Goal: Information Seeking & Learning: Check status

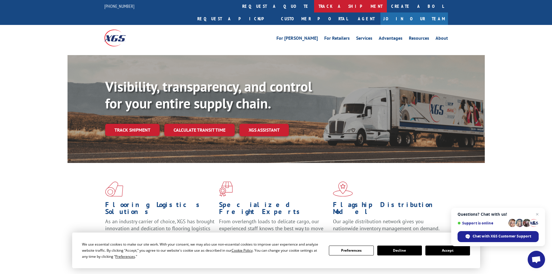
click at [314, 3] on link "track a shipment" at bounding box center [350, 6] width 73 height 12
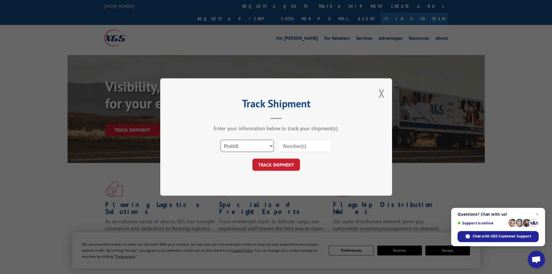
click at [237, 145] on select "Select category... Probill BOL PO" at bounding box center [247, 146] width 53 height 12
select select "bol"
click at [221, 140] on select "Select category... Probill BOL PO" at bounding box center [247, 146] width 53 height 12
click at [295, 146] on input at bounding box center [304, 146] width 53 height 12
type input "7043292"
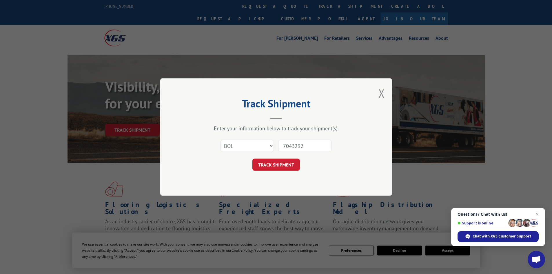
click at [252, 159] on button "TRACK SHIPMENT" at bounding box center [276, 165] width 48 height 12
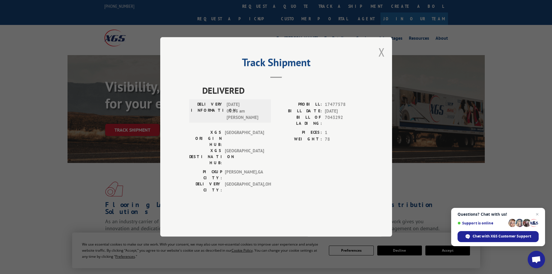
click at [382, 60] on button "Close modal" at bounding box center [382, 51] width 6 height 15
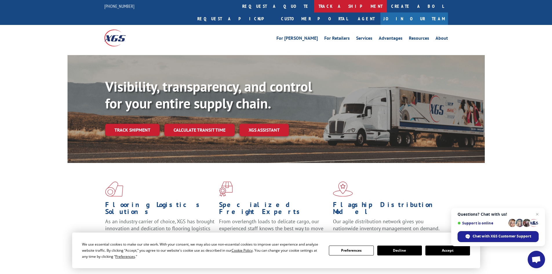
click at [314, 2] on link "track a shipment" at bounding box center [350, 6] width 73 height 12
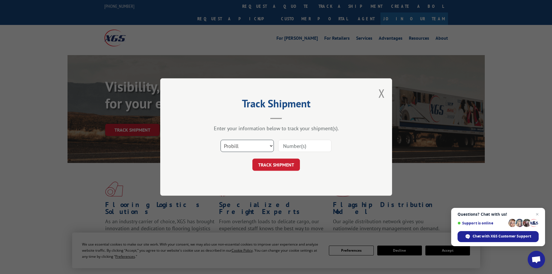
click at [250, 147] on select "Select category... Probill BOL PO" at bounding box center [247, 146] width 53 height 12
select select "bol"
click at [221, 140] on select "Select category... Probill BOL PO" at bounding box center [247, 146] width 53 height 12
click at [298, 149] on input at bounding box center [304, 146] width 53 height 12
type input "7043291"
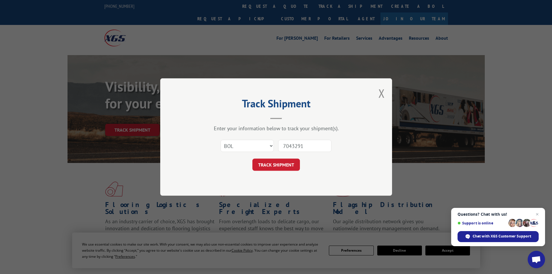
click button "TRACK SHIPMENT" at bounding box center [276, 165] width 48 height 12
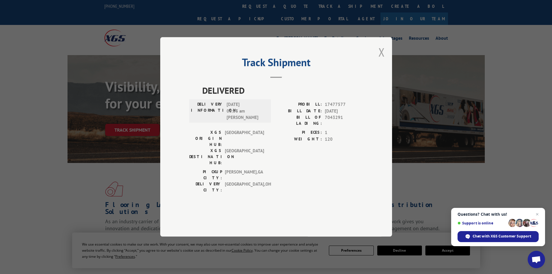
click at [383, 60] on button "Close modal" at bounding box center [382, 51] width 6 height 15
